Goal: Task Accomplishment & Management: Use online tool/utility

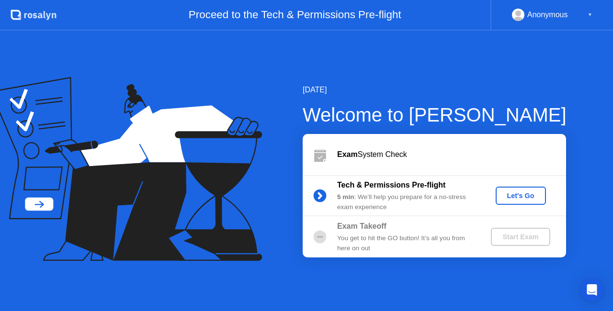
click at [524, 195] on div "Let's Go" at bounding box center [520, 196] width 43 height 8
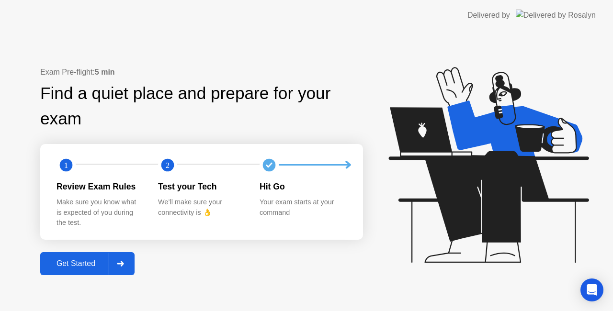
click at [79, 262] on div "Get Started" at bounding box center [76, 263] width 66 height 9
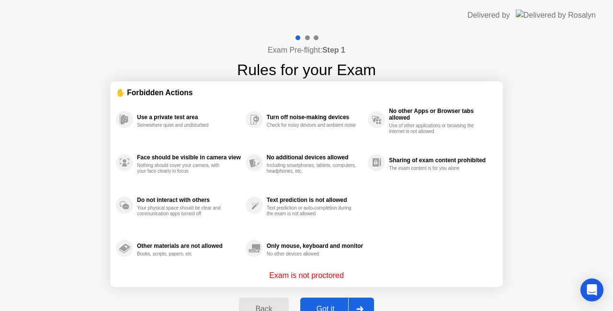
click at [332, 301] on button "Got it" at bounding box center [337, 309] width 74 height 23
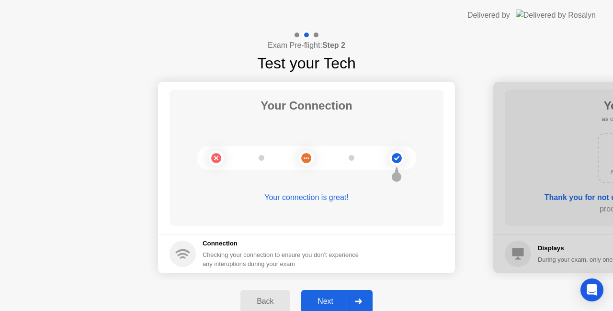
click at [332, 301] on div "Next" at bounding box center [325, 301] width 43 height 9
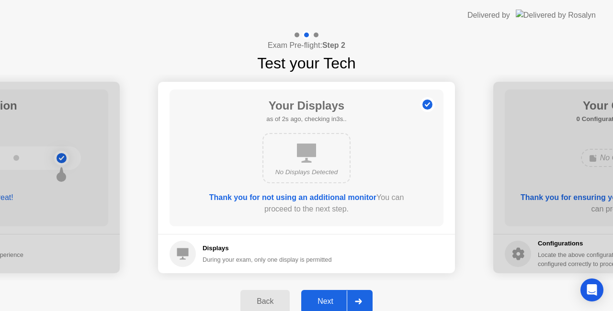
click at [332, 301] on div "Next" at bounding box center [325, 301] width 43 height 9
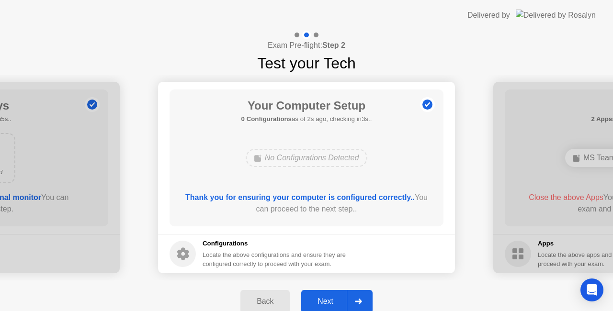
click at [269, 300] on div "Back" at bounding box center [265, 301] width 44 height 9
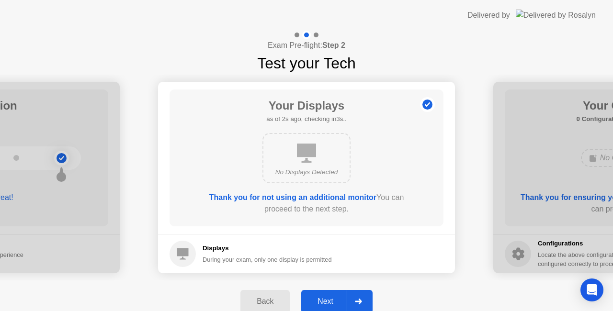
click at [313, 294] on button "Next" at bounding box center [336, 301] width 71 height 23
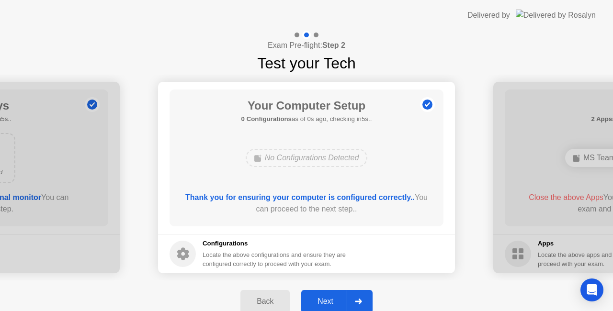
click at [313, 294] on button "Next" at bounding box center [336, 301] width 71 height 23
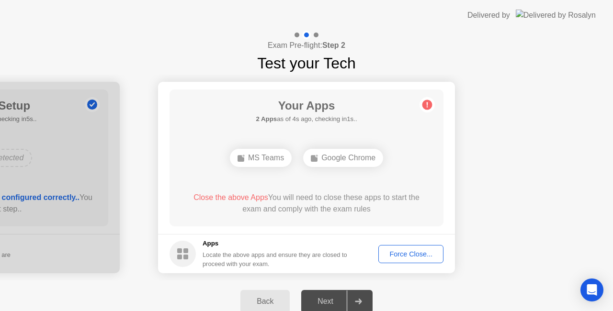
click at [400, 254] on div "Force Close..." at bounding box center [411, 254] width 58 height 8
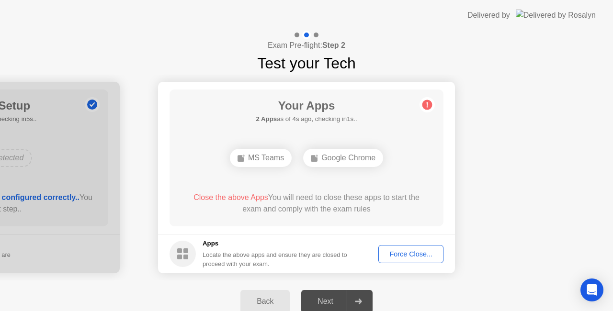
click at [406, 255] on div "Force Close..." at bounding box center [411, 254] width 58 height 8
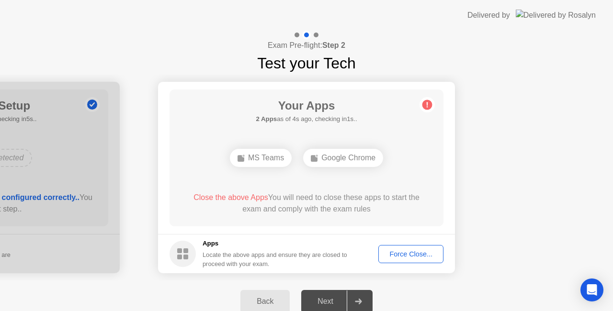
click at [445, 162] on main "Your Apps 2 Apps as of 4s ago, checking in1s.. MS Teams Google Chrome Close the…" at bounding box center [306, 158] width 297 height 152
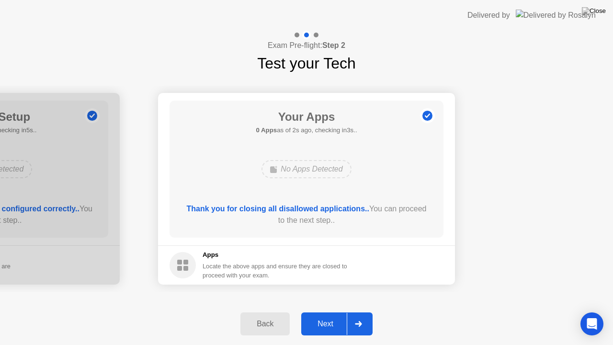
click at [327, 311] on div "Next" at bounding box center [325, 323] width 43 height 9
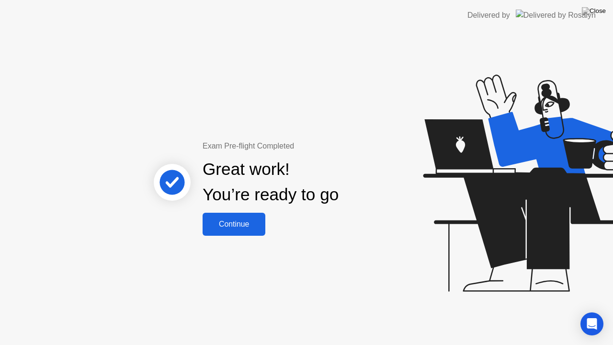
click at [216, 220] on div "Continue" at bounding box center [233, 224] width 57 height 9
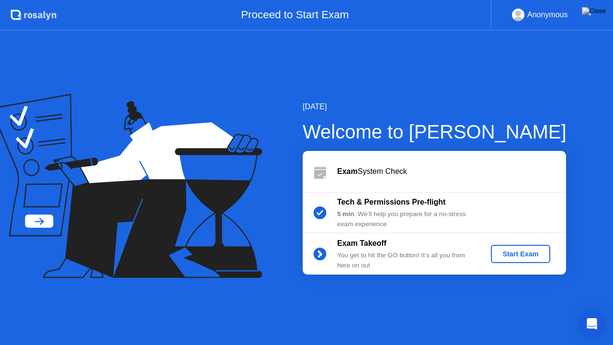
click at [533, 251] on div "Start Exam" at bounding box center [520, 254] width 51 height 8
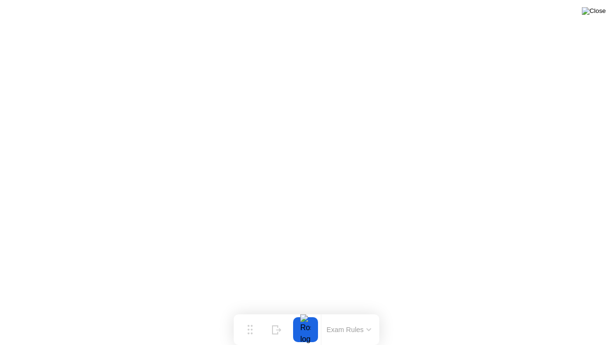
click at [600, 12] on img at bounding box center [594, 11] width 24 height 8
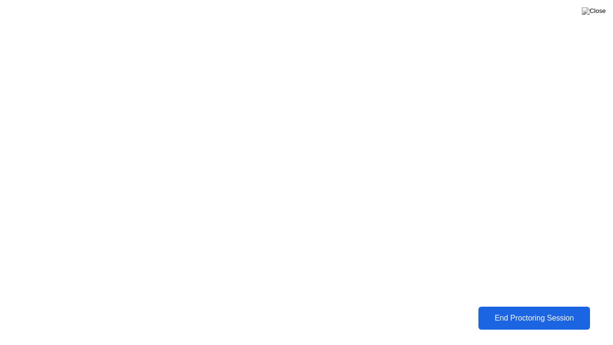
click at [534, 311] on button "End Proctoring Session" at bounding box center [534, 317] width 112 height 23
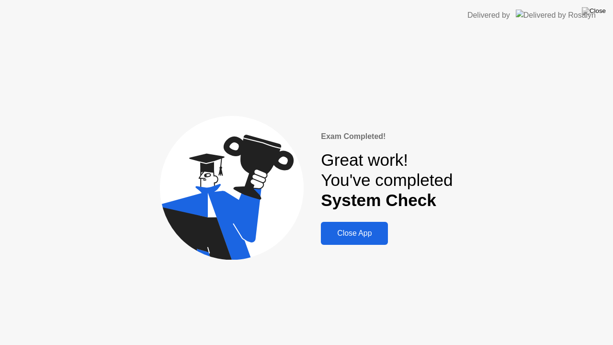
click at [373, 231] on div "Close App" at bounding box center [354, 233] width 61 height 9
